Goal: Transaction & Acquisition: Download file/media

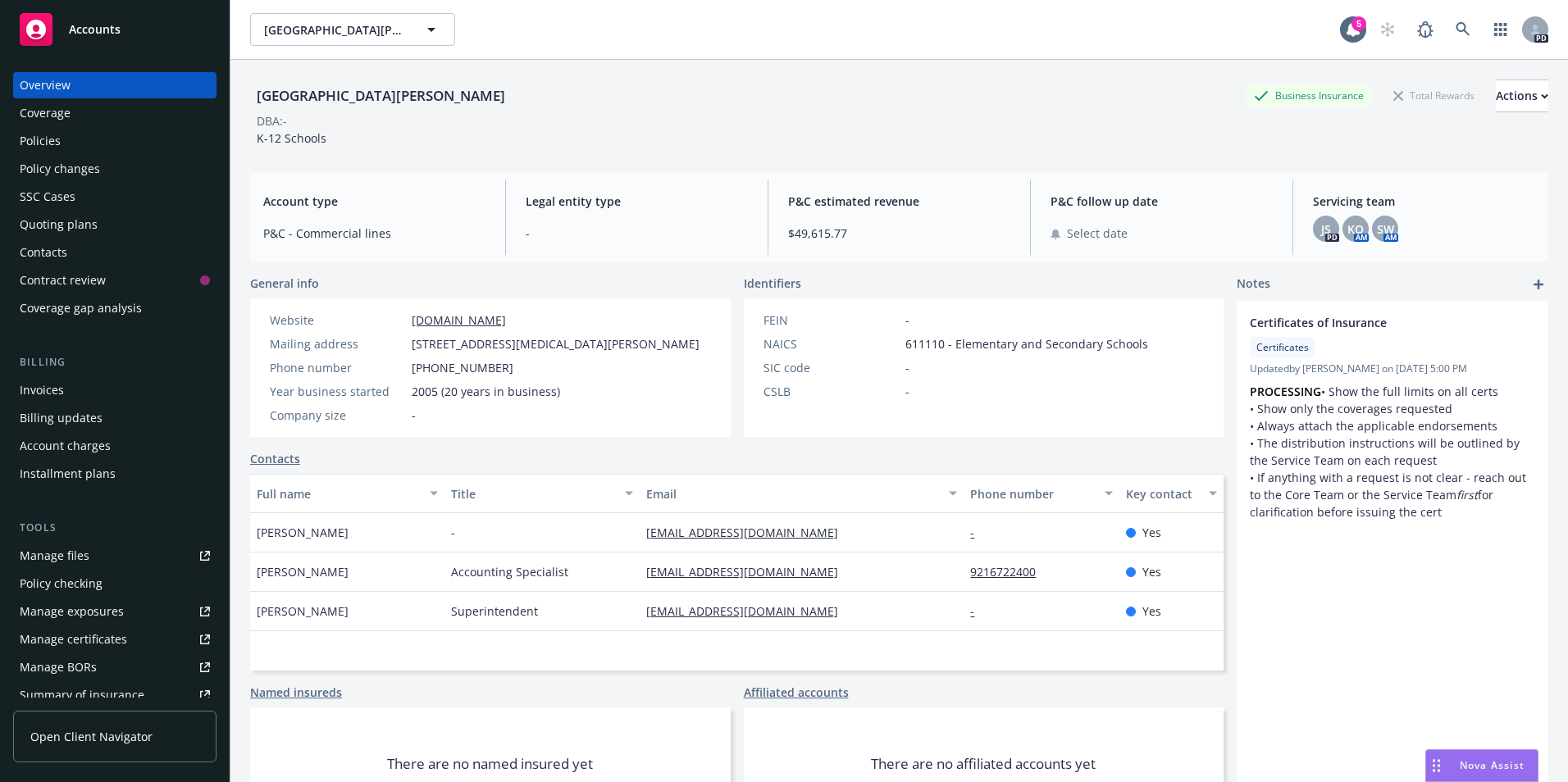
click at [102, 34] on span "Accounts" at bounding box center [94, 29] width 52 height 13
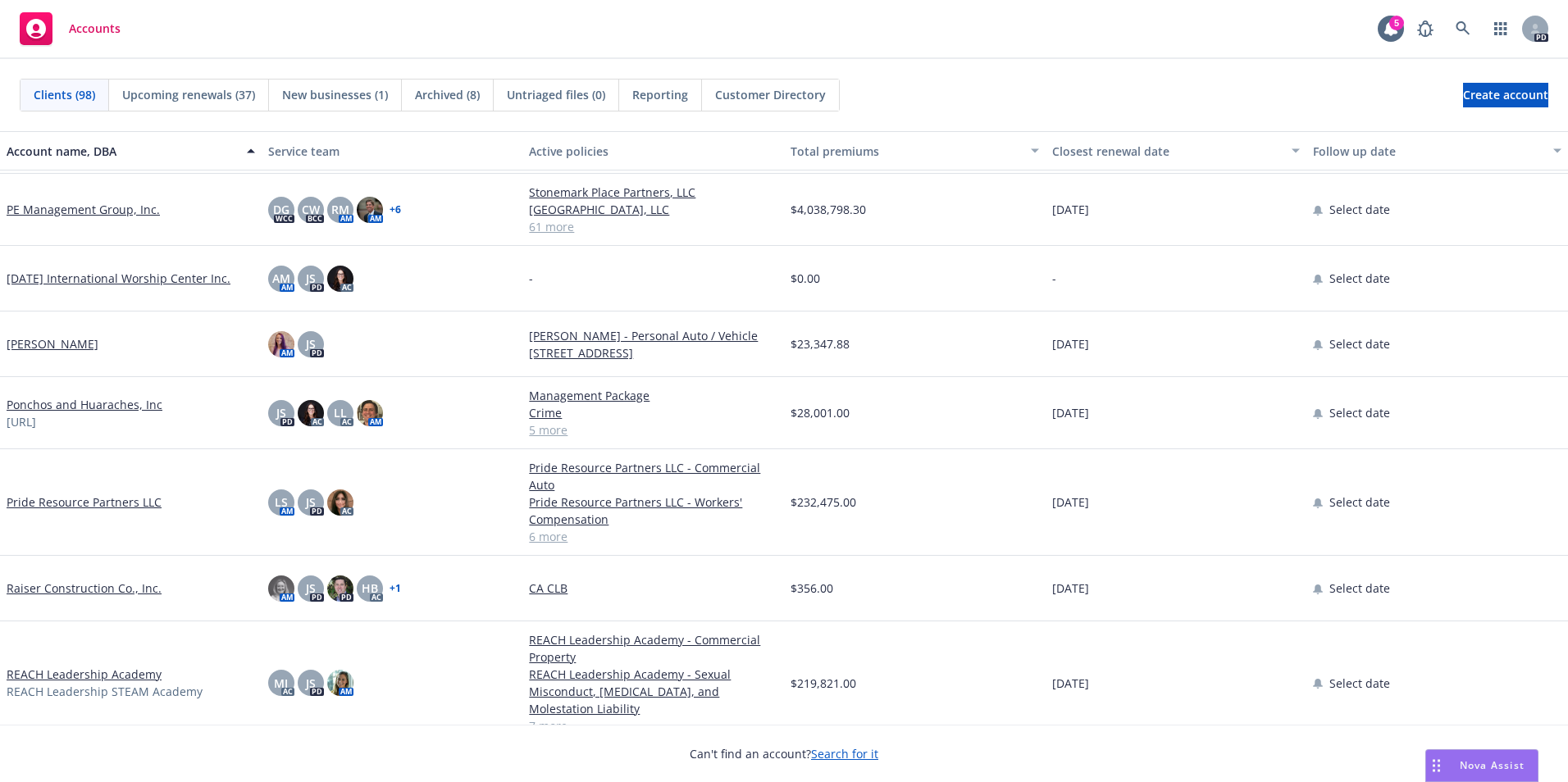
scroll to position [4182, 0]
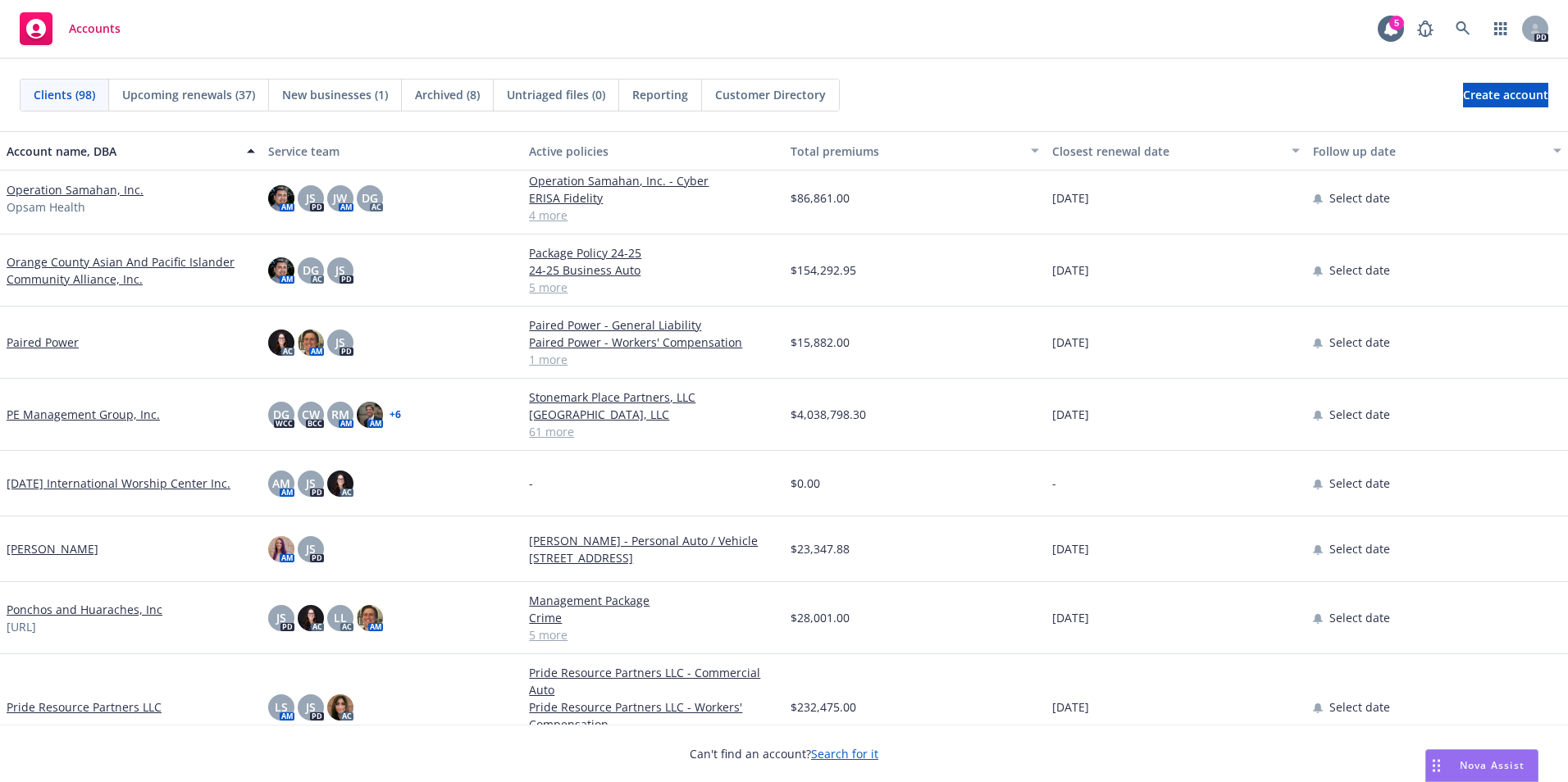
click at [89, 412] on link "PE Management Group, Inc." at bounding box center [83, 415] width 154 height 17
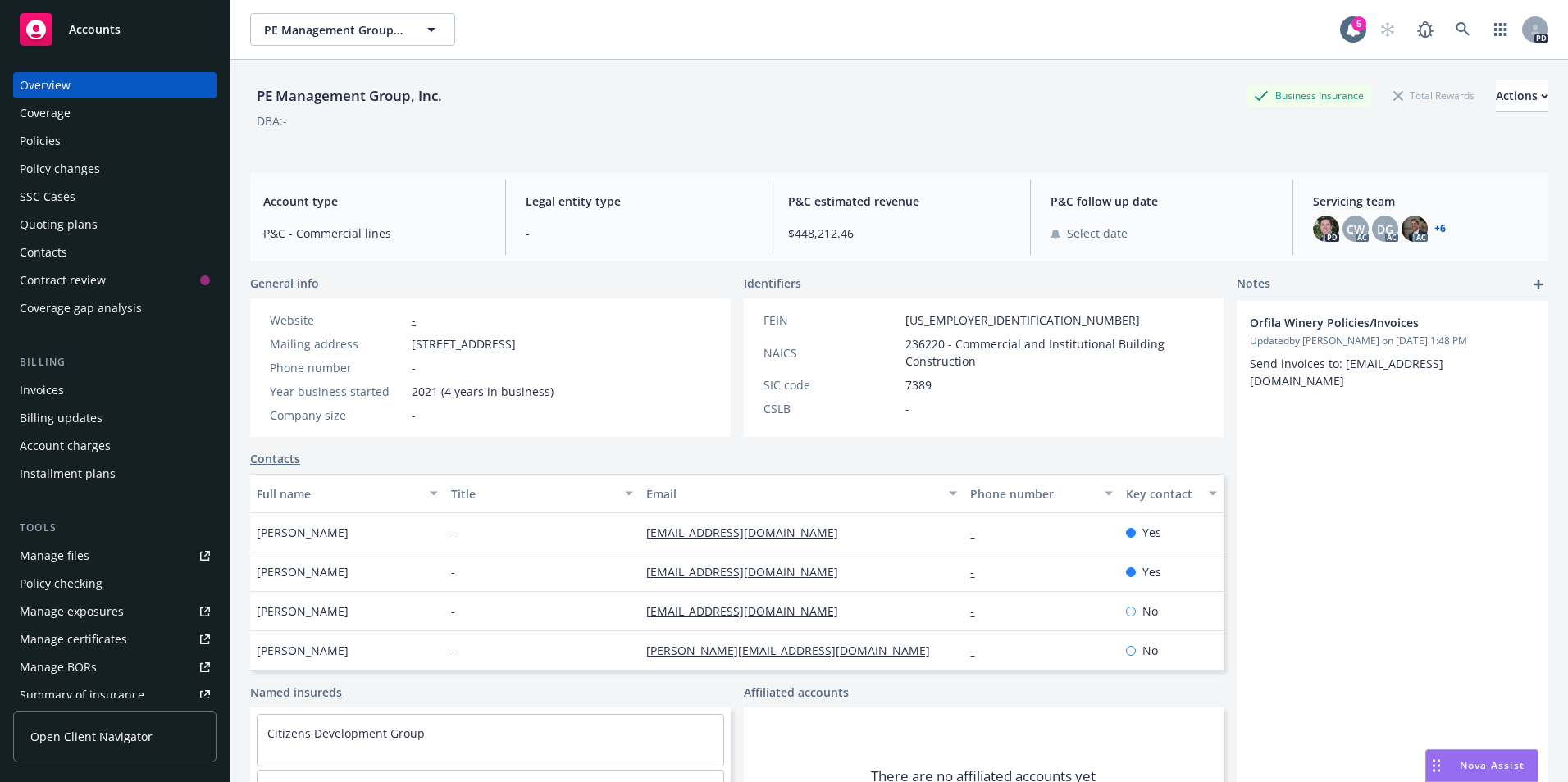
click at [45, 130] on div "Policies" at bounding box center [40, 141] width 41 height 27
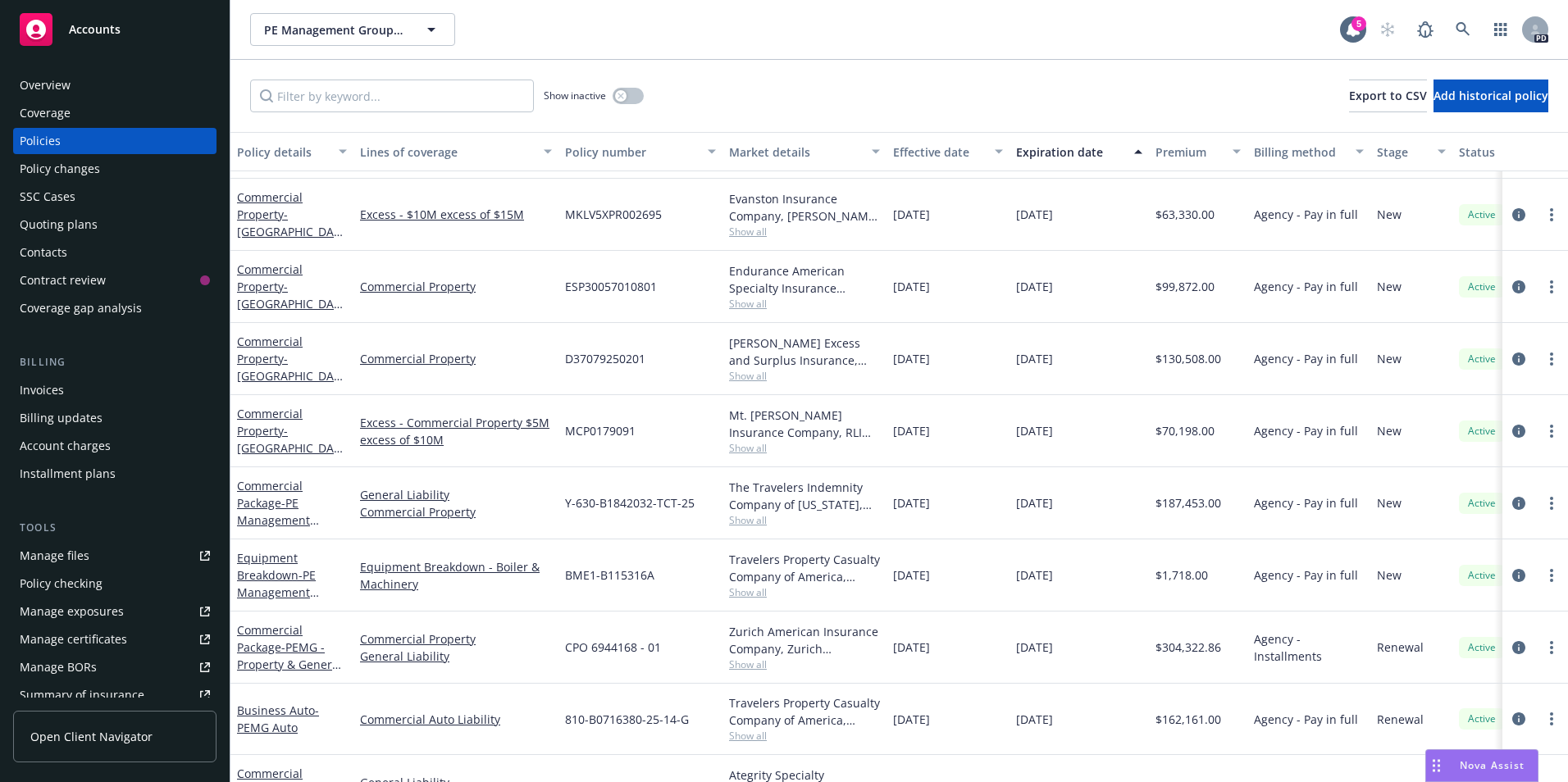
scroll to position [1886, 0]
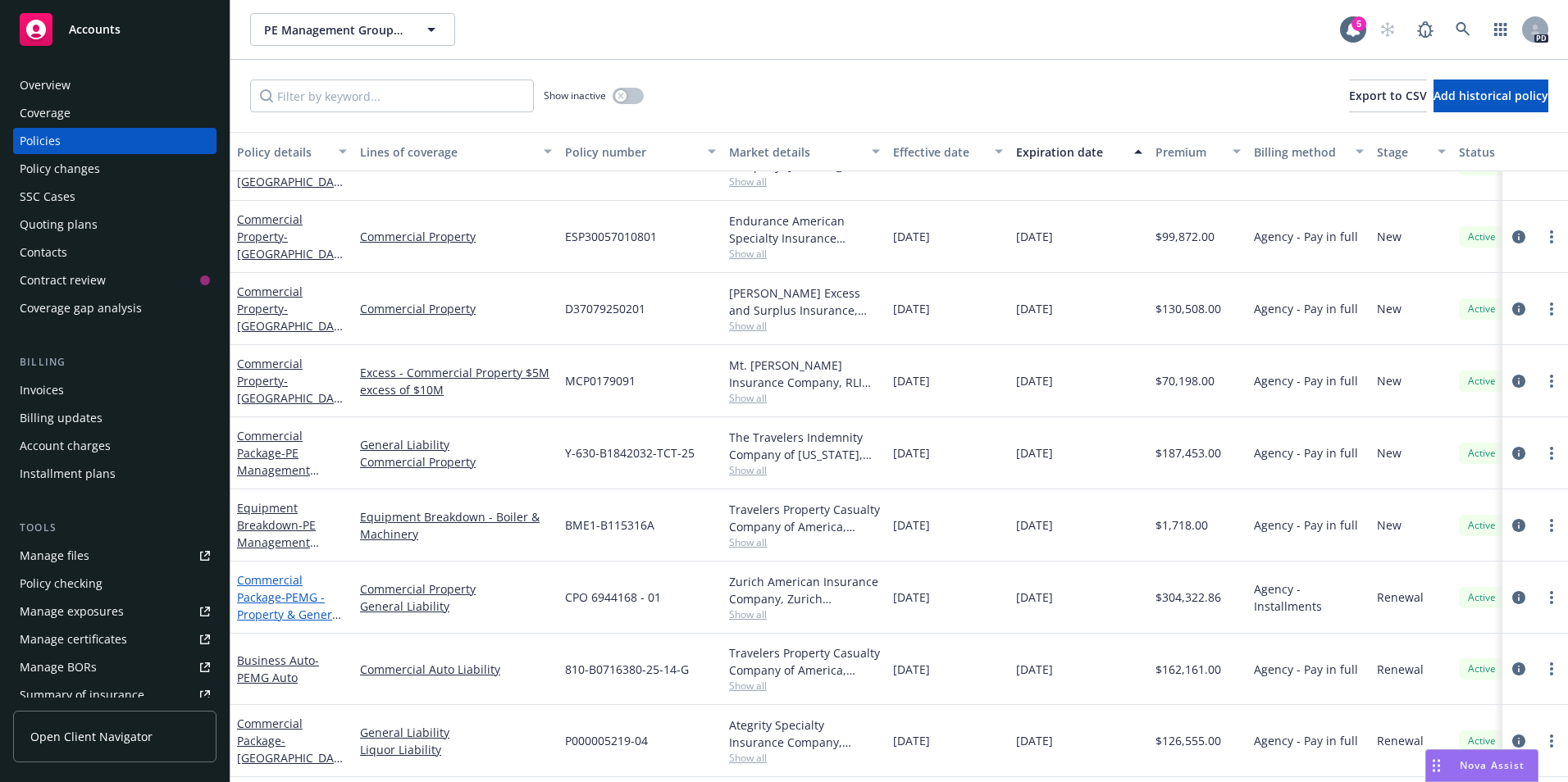
click at [279, 596] on link "Commercial Package - PEMG - Property & General Liability" at bounding box center [289, 606] width 105 height 67
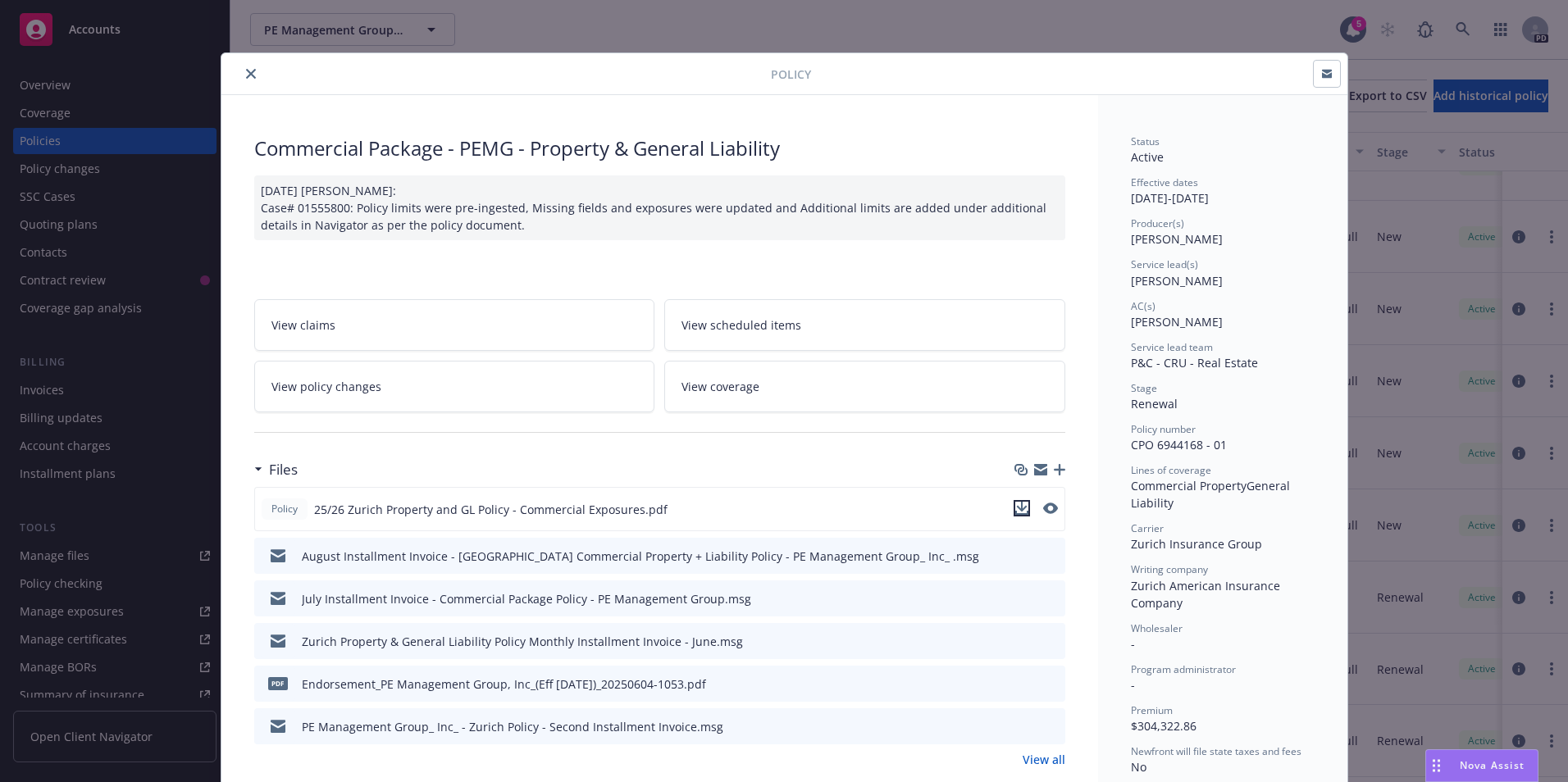
click at [1016, 506] on icon "download file" at bounding box center [1022, 508] width 13 height 13
